Goal: Information Seeking & Learning: Find specific fact

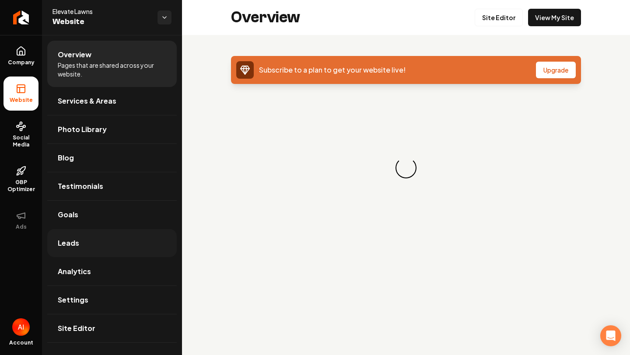
click at [73, 238] on span "Leads" at bounding box center [68, 243] width 21 height 11
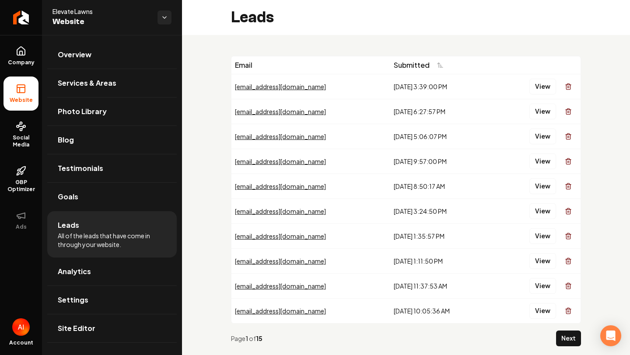
scroll to position [19, 0]
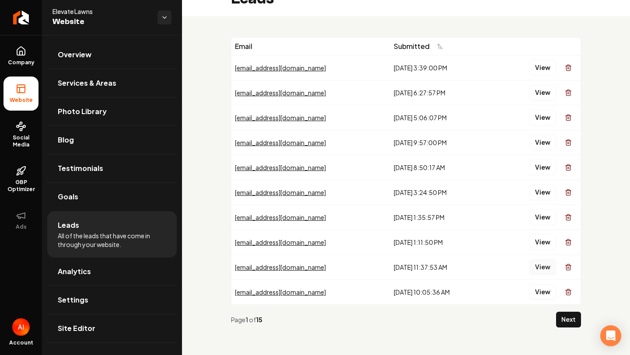
click at [538, 267] on button "View" at bounding box center [543, 268] width 27 height 16
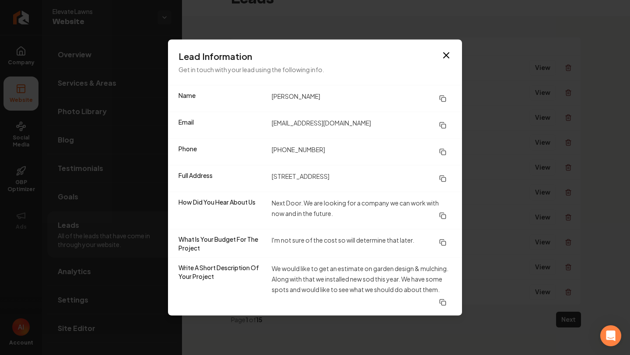
drag, startPoint x: 267, startPoint y: 175, endPoint x: 362, endPoint y: 180, distance: 95.1
click at [362, 181] on div "Full Address [STREET_ADDRESS]" at bounding box center [315, 178] width 294 height 27
click at [362, 180] on dd "[STREET_ADDRESS]" at bounding box center [362, 179] width 180 height 16
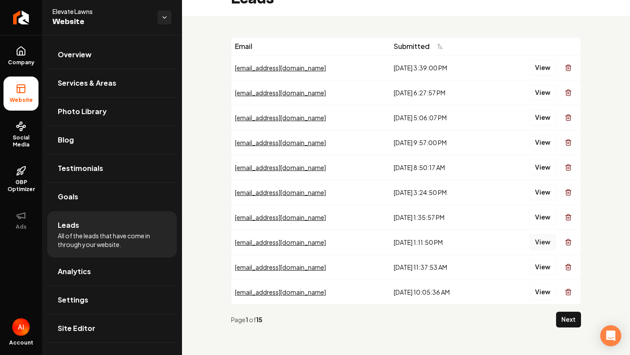
click at [548, 246] on button "View" at bounding box center [543, 243] width 27 height 16
click at [566, 311] on div "Page 1 of 15 Next" at bounding box center [406, 320] width 350 height 30
click at [568, 316] on button "Next" at bounding box center [568, 320] width 25 height 16
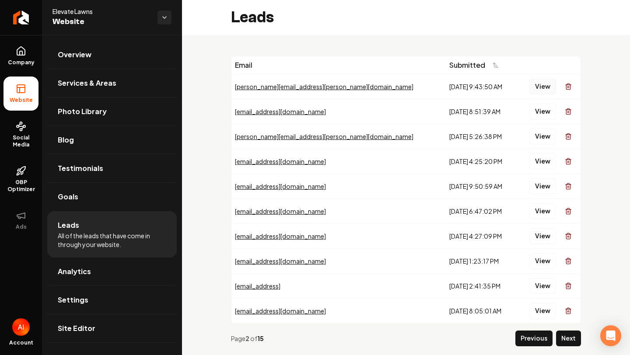
click at [536, 88] on button "View" at bounding box center [543, 87] width 27 height 16
click at [540, 111] on button "View" at bounding box center [543, 112] width 27 height 16
click at [547, 136] on button "View" at bounding box center [543, 137] width 27 height 16
click at [544, 160] on button "View" at bounding box center [543, 162] width 27 height 16
click at [540, 180] on button "View" at bounding box center [543, 187] width 27 height 16
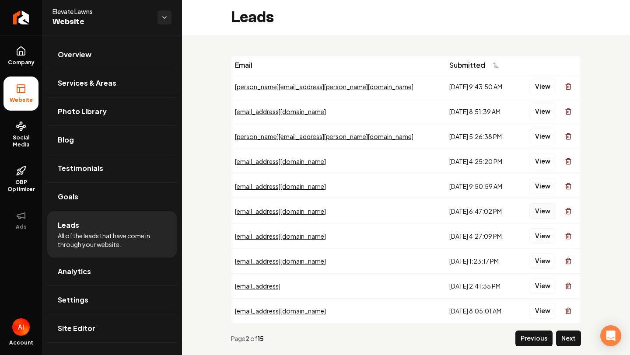
click at [540, 215] on button "View" at bounding box center [543, 211] width 27 height 16
click at [537, 238] on button "View" at bounding box center [543, 236] width 27 height 16
click at [535, 263] on button "View" at bounding box center [543, 261] width 27 height 16
click at [532, 306] on button "View" at bounding box center [543, 311] width 27 height 16
click at [546, 287] on button "View" at bounding box center [543, 286] width 27 height 16
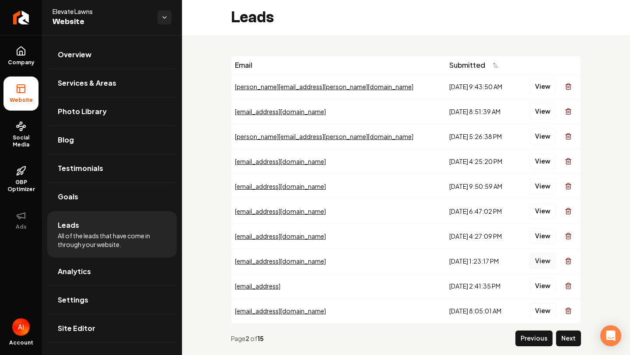
click at [540, 263] on button "View" at bounding box center [543, 261] width 27 height 16
click at [537, 228] on div "View" at bounding box center [549, 237] width 56 height 18
click at [539, 230] on button "View" at bounding box center [543, 236] width 27 height 16
click at [543, 210] on button "View" at bounding box center [543, 211] width 27 height 16
click at [543, 207] on button "View" at bounding box center [543, 211] width 27 height 16
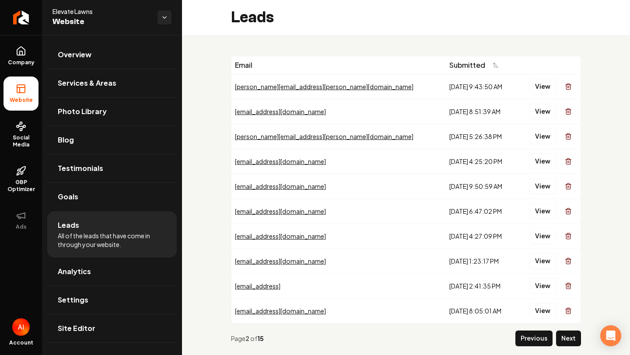
click at [539, 192] on button "View" at bounding box center [543, 187] width 27 height 16
click at [540, 162] on button "View" at bounding box center [543, 162] width 27 height 16
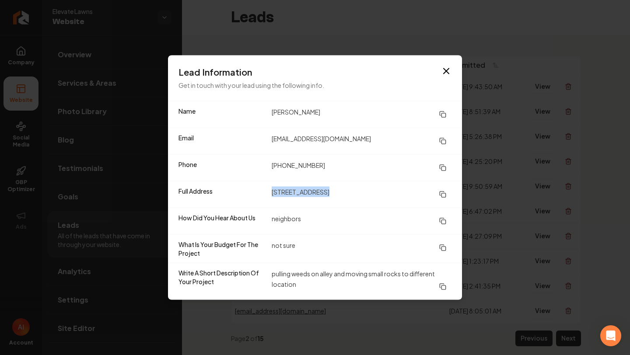
drag, startPoint x: 269, startPoint y: 193, endPoint x: 391, endPoint y: 193, distance: 122.1
click at [390, 193] on div "Full Address [STREET_ADDRESS]" at bounding box center [315, 194] width 294 height 27
copy dd "[STREET_ADDRESS]"
click at [348, 204] on div "Full Address [STREET_ADDRESS]" at bounding box center [315, 194] width 294 height 27
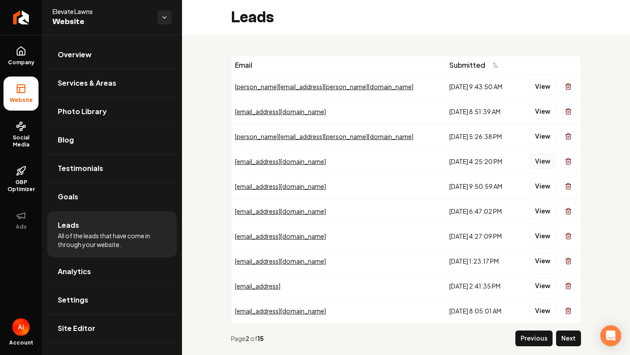
click at [533, 158] on button "View" at bounding box center [543, 162] width 27 height 16
click at [541, 87] on button "View" at bounding box center [543, 87] width 27 height 16
click at [540, 141] on button "View" at bounding box center [543, 137] width 27 height 16
click at [537, 159] on button "View" at bounding box center [543, 162] width 27 height 16
click at [537, 91] on button "View" at bounding box center [543, 87] width 27 height 16
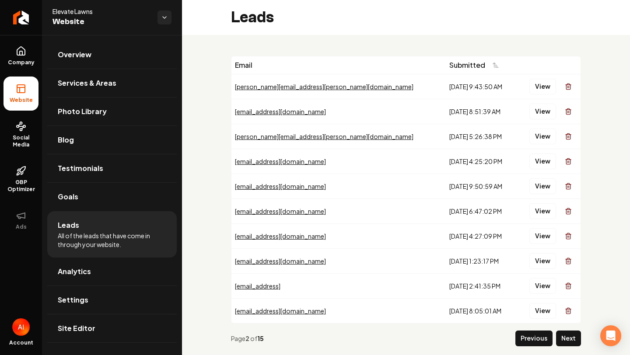
click at [547, 174] on td "View" at bounding box center [549, 186] width 63 height 25
click at [547, 183] on button "View" at bounding box center [543, 187] width 27 height 16
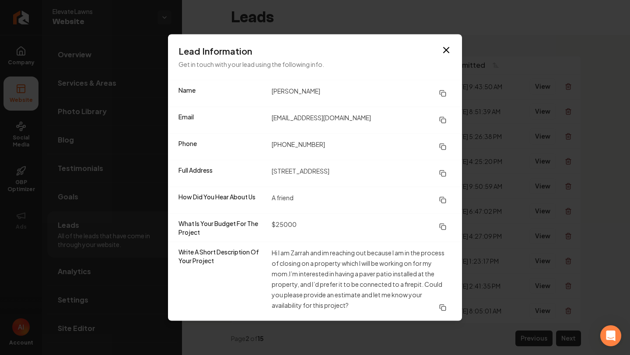
click at [334, 228] on dd "$25000" at bounding box center [362, 228] width 180 height 18
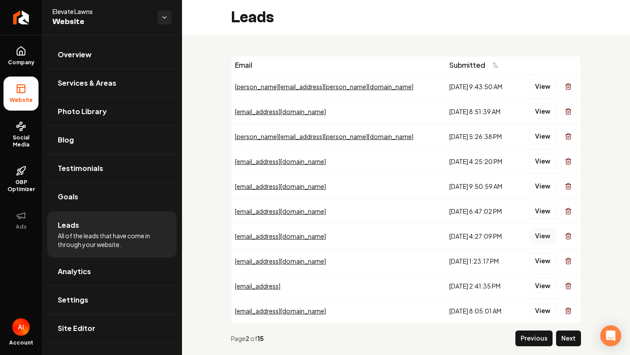
click at [537, 229] on button "View" at bounding box center [543, 236] width 27 height 16
click at [546, 149] on td "View" at bounding box center [549, 161] width 63 height 25
click at [546, 158] on button "View" at bounding box center [543, 162] width 27 height 16
click at [538, 185] on button "View" at bounding box center [543, 187] width 27 height 16
click at [547, 210] on button "View" at bounding box center [543, 211] width 27 height 16
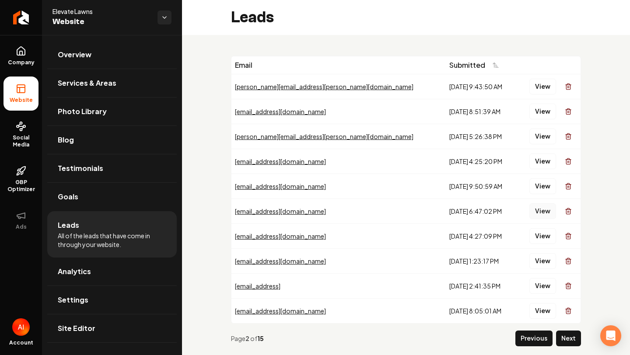
click at [540, 218] on button "View" at bounding box center [543, 211] width 27 height 16
click at [540, 235] on button "View" at bounding box center [543, 236] width 27 height 16
click at [543, 258] on button "View" at bounding box center [543, 261] width 27 height 16
click at [536, 339] on button "Previous" at bounding box center [534, 339] width 37 height 16
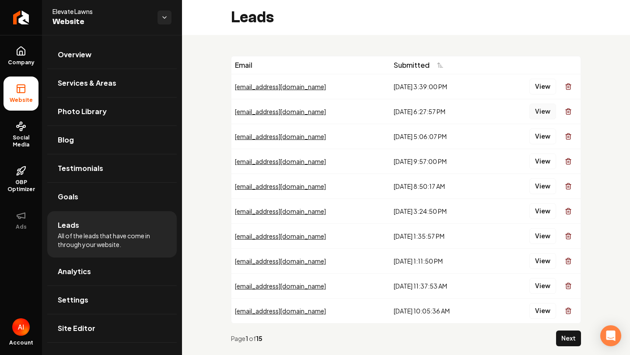
click at [541, 109] on button "View" at bounding box center [543, 112] width 27 height 16
click at [549, 115] on button "View" at bounding box center [543, 112] width 27 height 16
click at [539, 142] on button "View" at bounding box center [543, 137] width 27 height 16
click at [546, 162] on button "View" at bounding box center [543, 162] width 27 height 16
click at [544, 143] on button "View" at bounding box center [543, 137] width 27 height 16
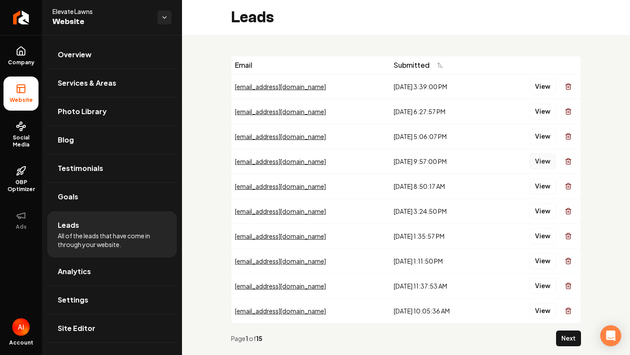
click at [544, 161] on button "View" at bounding box center [543, 162] width 27 height 16
click at [544, 168] on button "View" at bounding box center [543, 162] width 27 height 16
click at [544, 188] on button "View" at bounding box center [543, 187] width 27 height 16
click at [546, 200] on td "View" at bounding box center [536, 211] width 88 height 25
click at [546, 209] on button "View" at bounding box center [543, 211] width 27 height 16
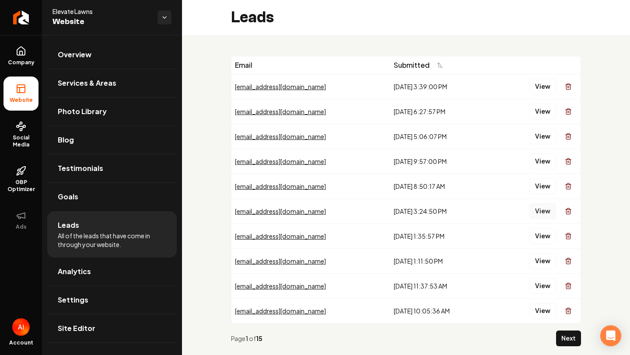
click at [546, 212] on button "View" at bounding box center [543, 211] width 27 height 16
click at [544, 236] on button "View" at bounding box center [543, 236] width 27 height 16
click at [546, 240] on button "View" at bounding box center [543, 236] width 27 height 16
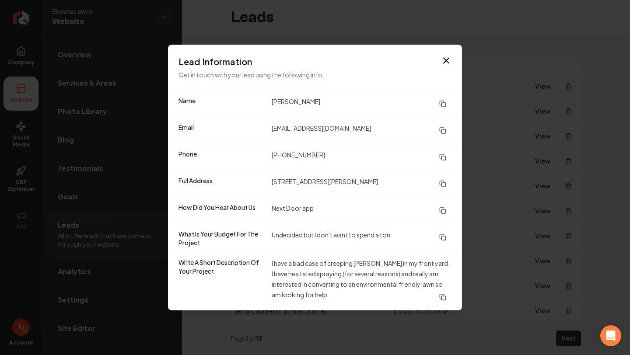
drag, startPoint x: 272, startPoint y: 179, endPoint x: 415, endPoint y: 186, distance: 143.3
click at [415, 186] on dd "[STREET_ADDRESS][PERSON_NAME]" at bounding box center [362, 184] width 180 height 16
copy dd "[STREET_ADDRESS][PERSON_NAME]"
